Goal: Task Accomplishment & Management: Manage account settings

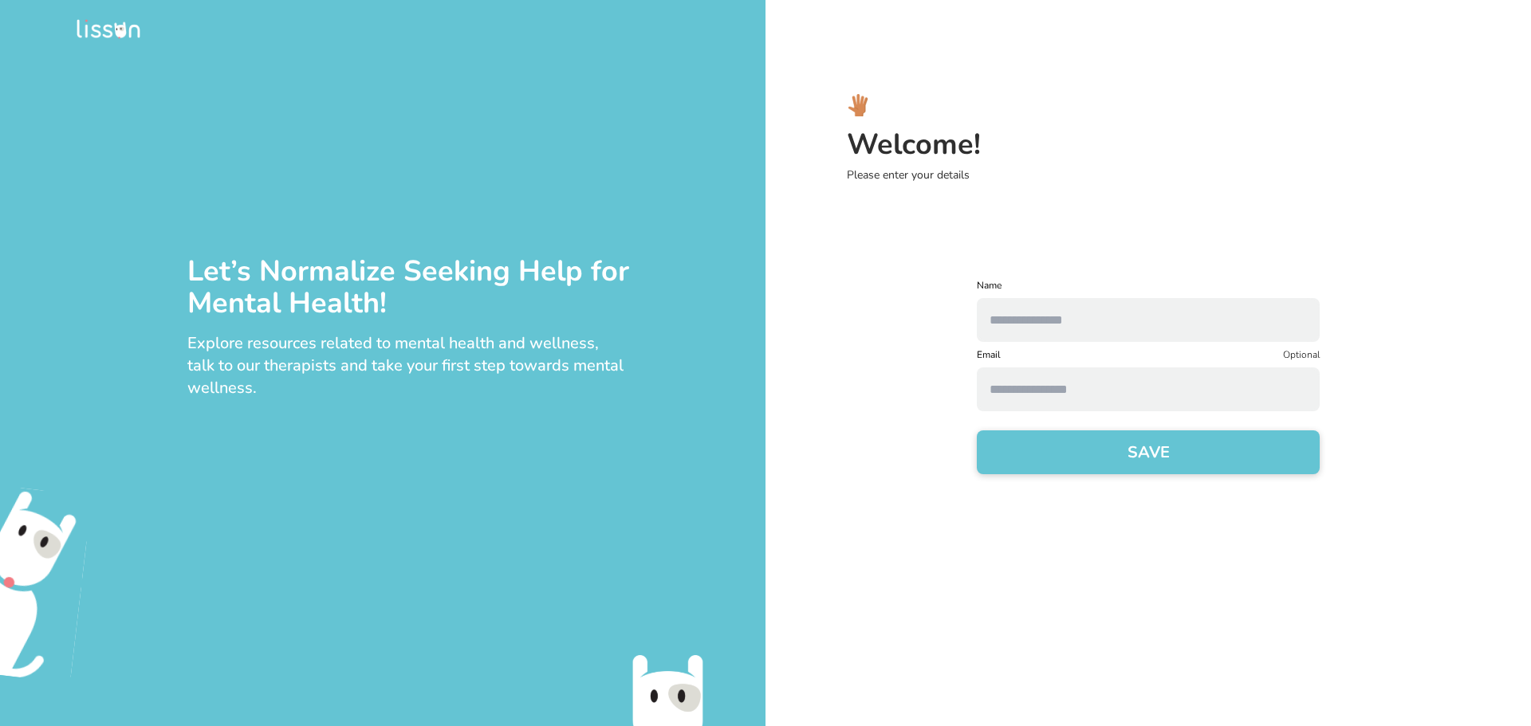
click at [1041, 321] on input "text" at bounding box center [1148, 320] width 343 height 44
type input "**********"
click at [1048, 382] on input at bounding box center [1148, 389] width 343 height 44
click at [1055, 391] on input "**********" at bounding box center [1148, 389] width 343 height 44
type input "**********"
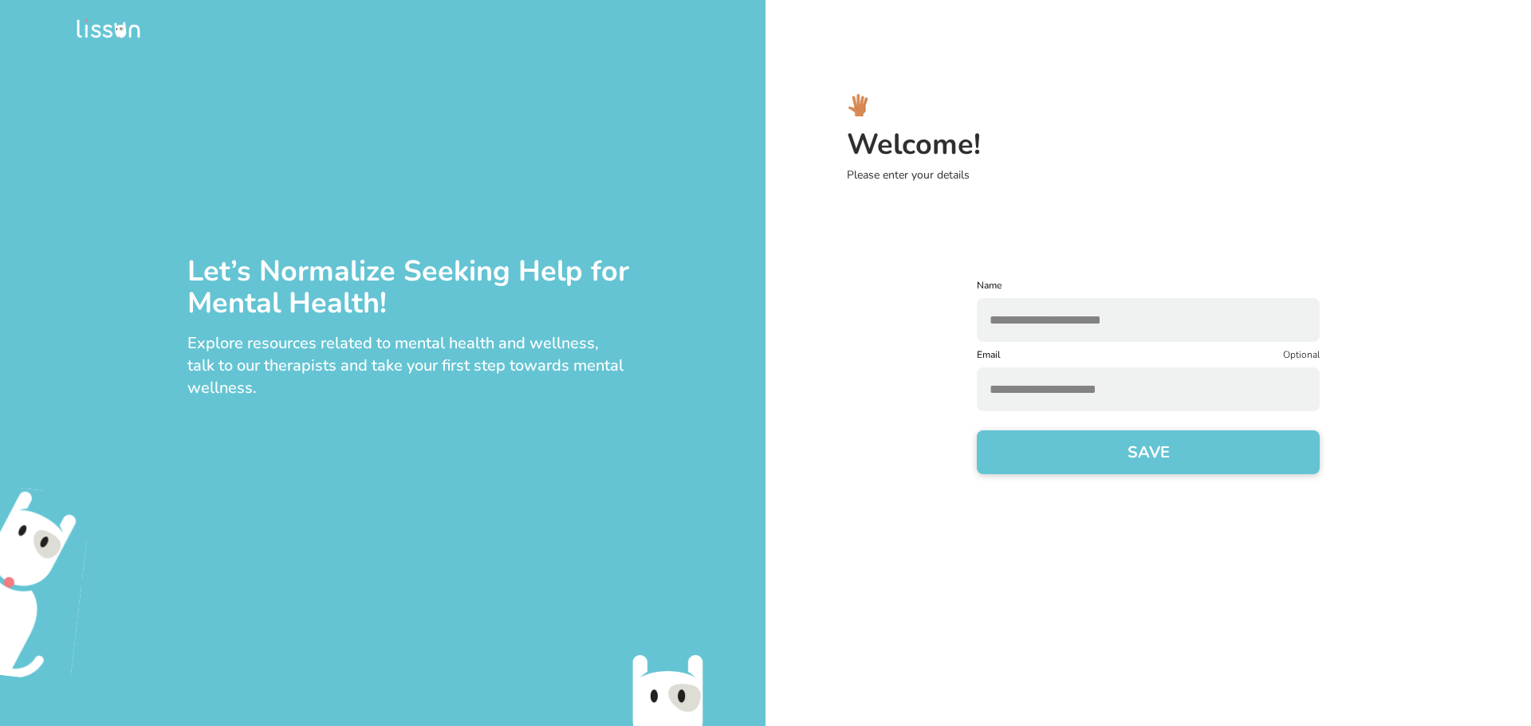
click at [1094, 454] on button "SAVE" at bounding box center [1148, 452] width 343 height 44
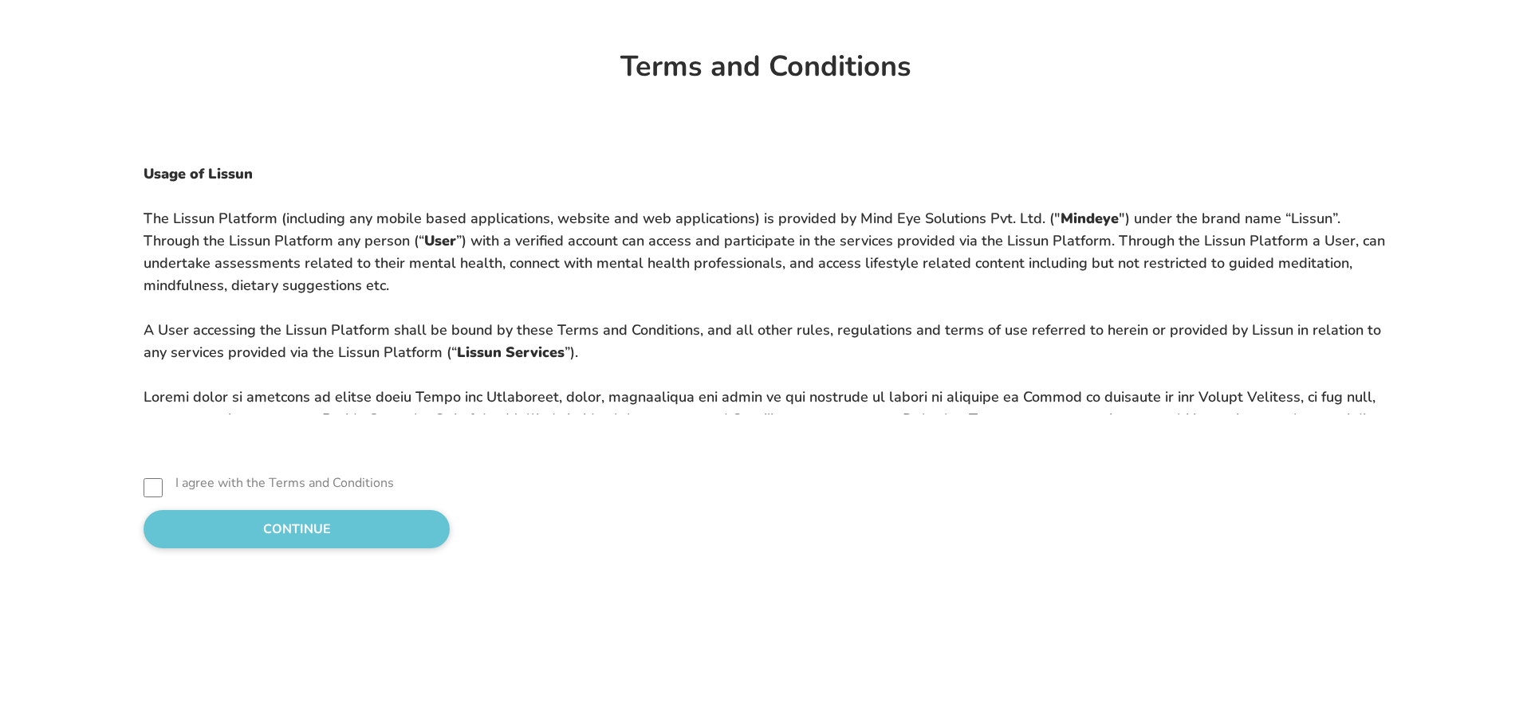
click at [356, 527] on button "CONTINUE" at bounding box center [296, 529] width 306 height 38
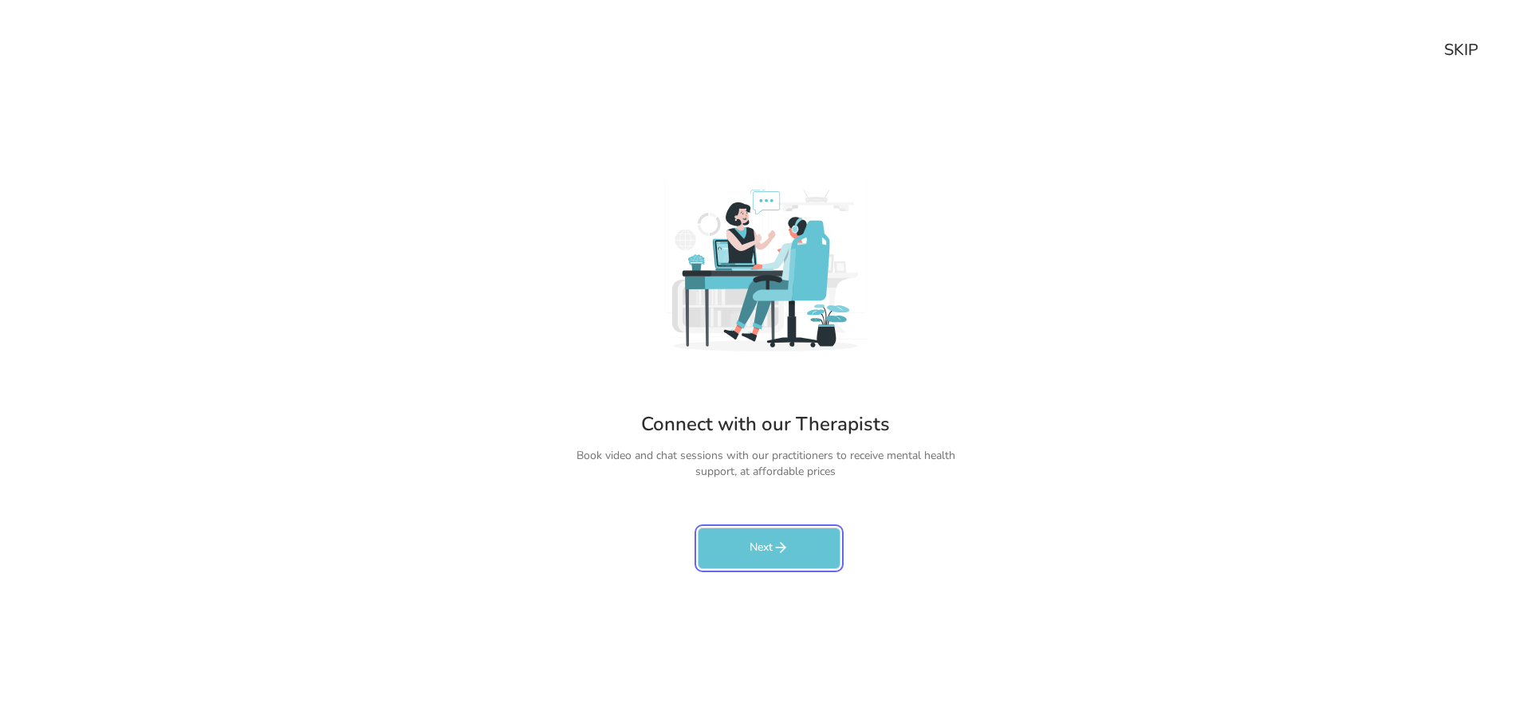
click at [761, 541] on button "Next" at bounding box center [769, 548] width 143 height 41
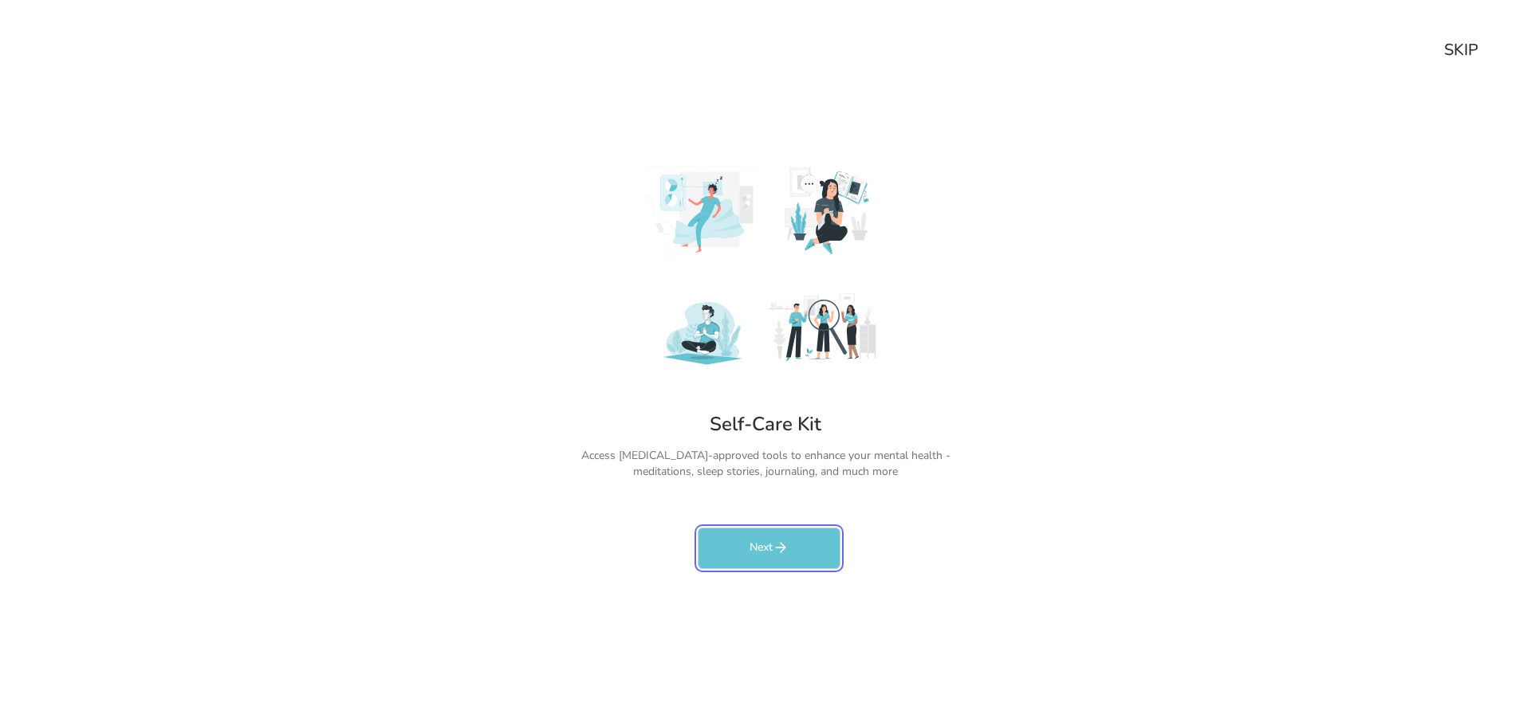
click at [775, 539] on button "Next" at bounding box center [769, 548] width 143 height 41
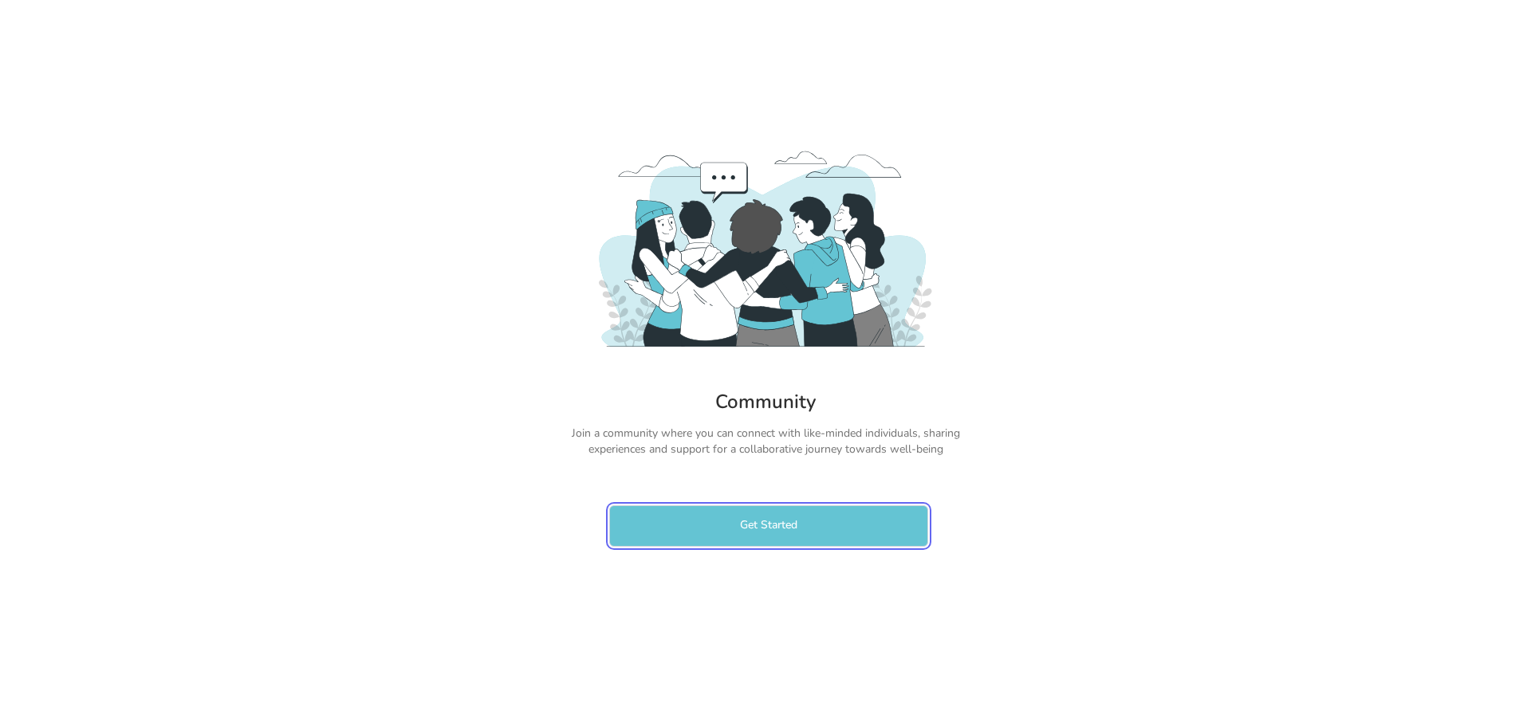
click at [754, 532] on button "Get Started" at bounding box center [768, 525] width 319 height 41
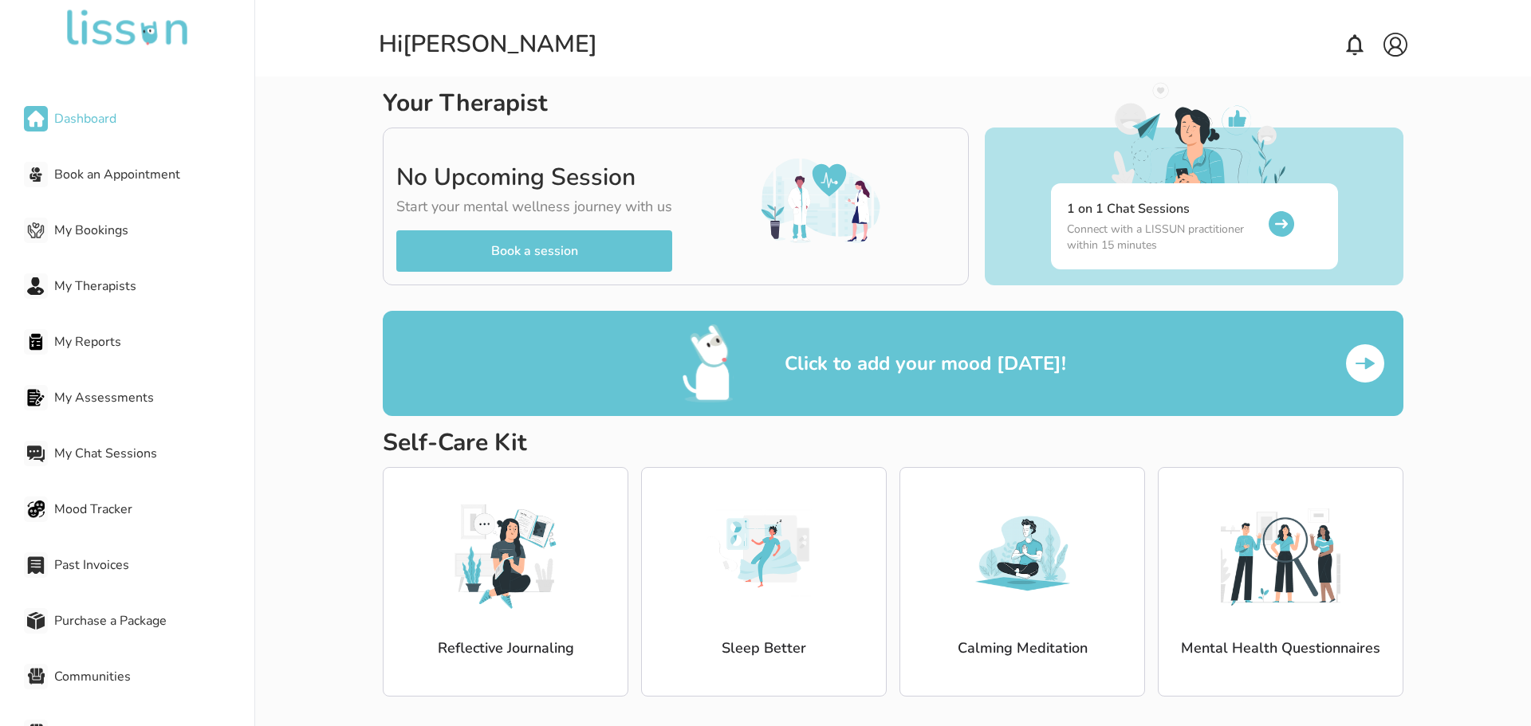
scroll to position [28, 0]
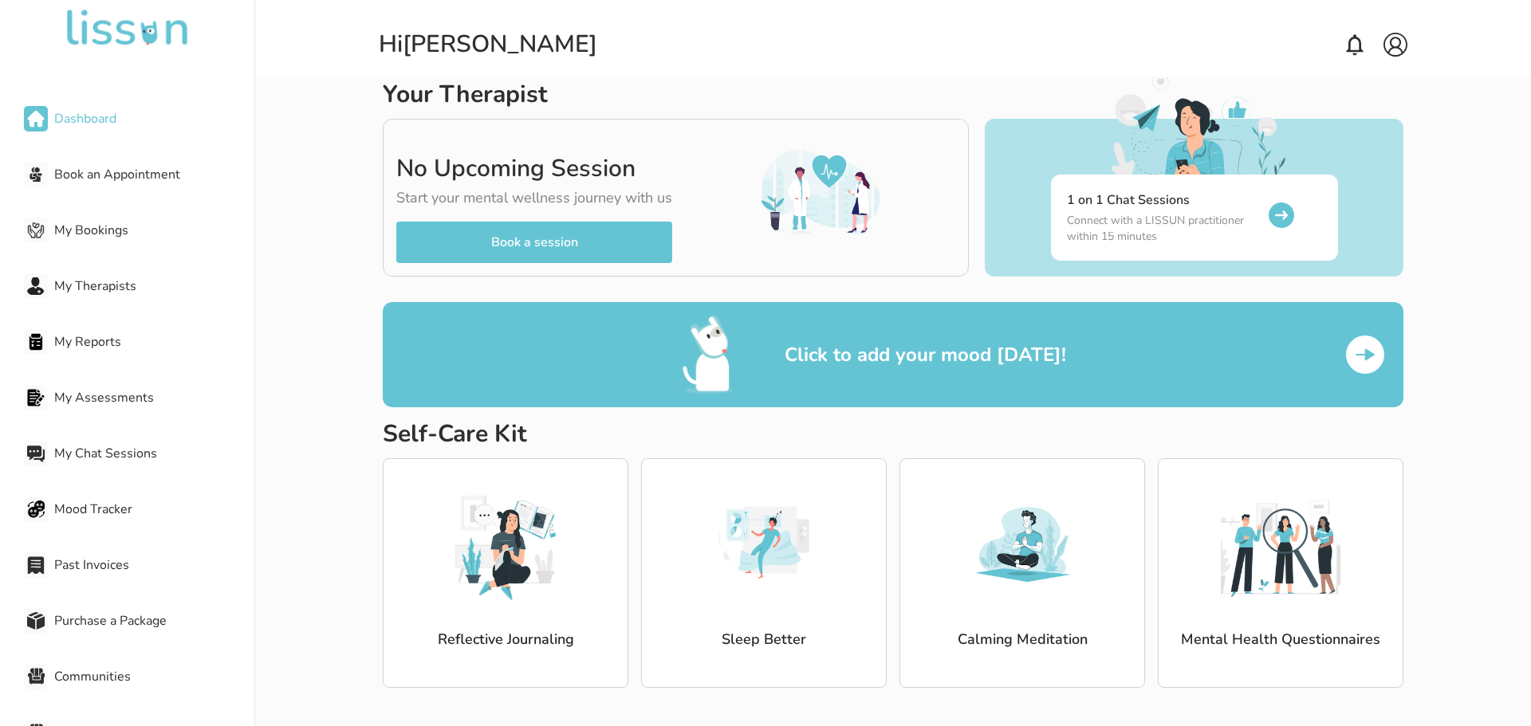
click at [1322, 583] on img at bounding box center [1280, 545] width 120 height 120
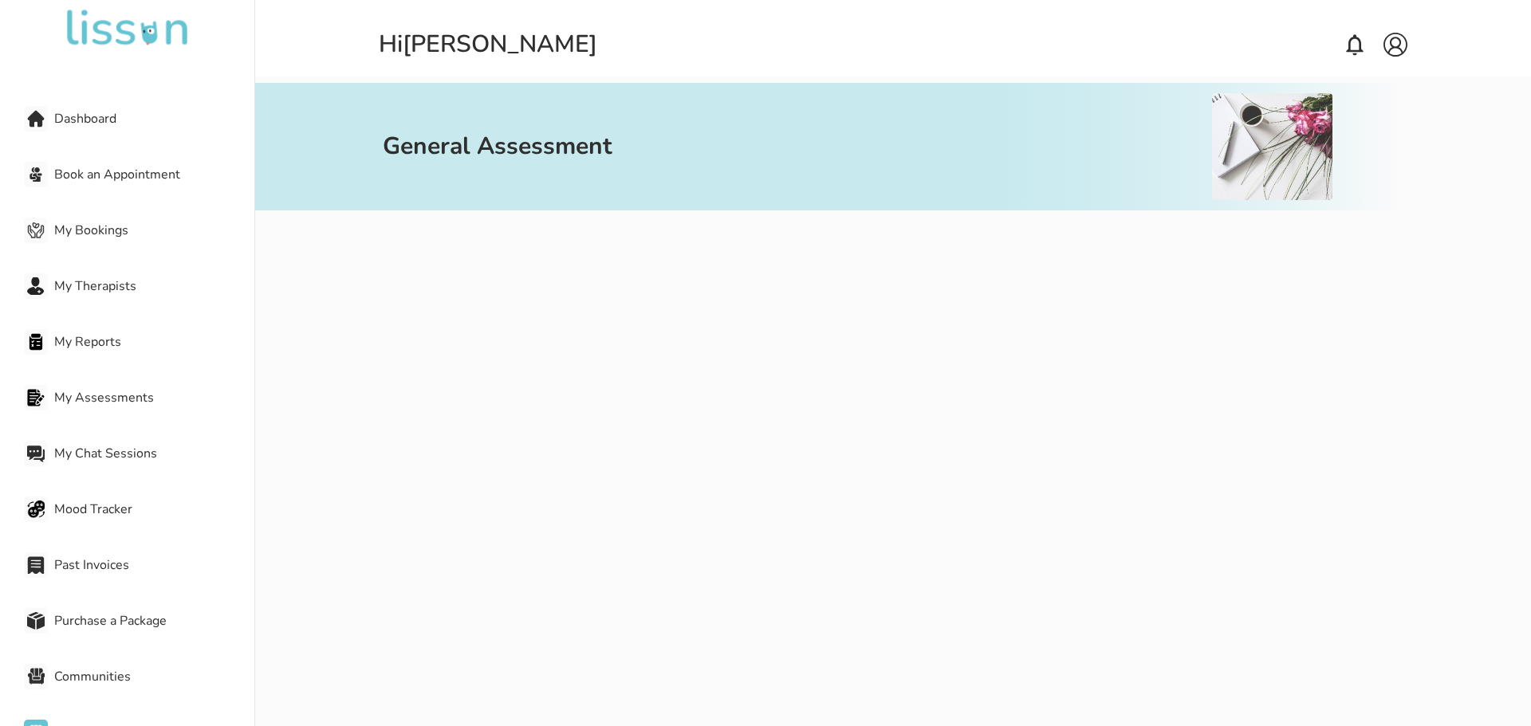
click at [390, 147] on h2 "General Assessment" at bounding box center [498, 146] width 230 height 29
click at [634, 199] on div "General Assessment" at bounding box center [765, 147] width 765 height 128
click at [646, 174] on div "General Assessment" at bounding box center [765, 147] width 765 height 128
click at [101, 121] on span "Dashboard" at bounding box center [154, 118] width 200 height 19
